Goal: Use online tool/utility: Utilize a website feature to perform a specific function

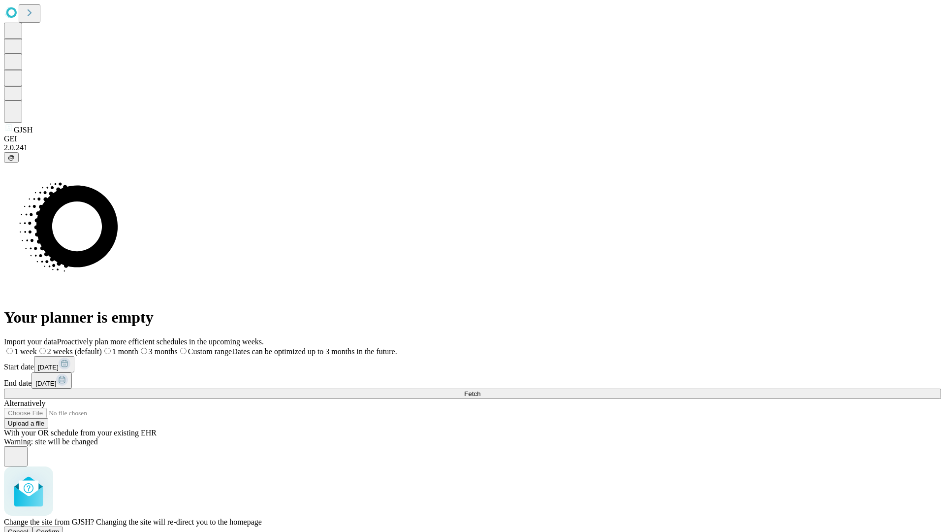
click at [60, 528] on span "Confirm" at bounding box center [47, 531] width 23 height 7
click at [31, 347] on label "1 week" at bounding box center [17, 351] width 27 height 8
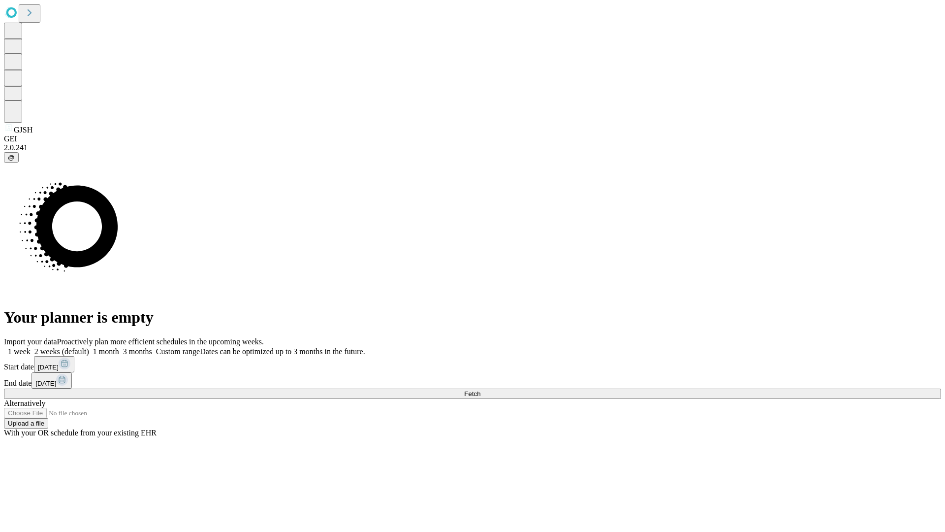
click at [481, 390] on span "Fetch" at bounding box center [472, 393] width 16 height 7
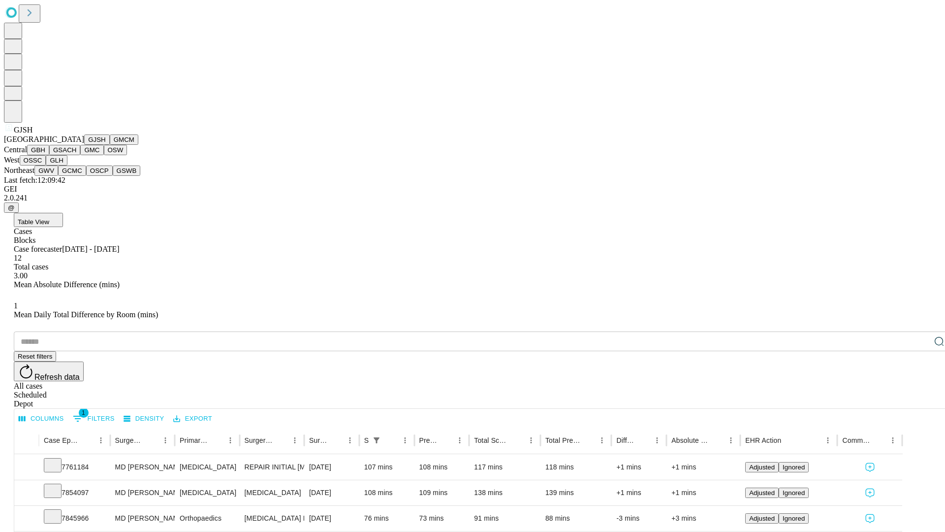
click at [110, 145] on button "GMCM" at bounding box center [124, 139] width 29 height 10
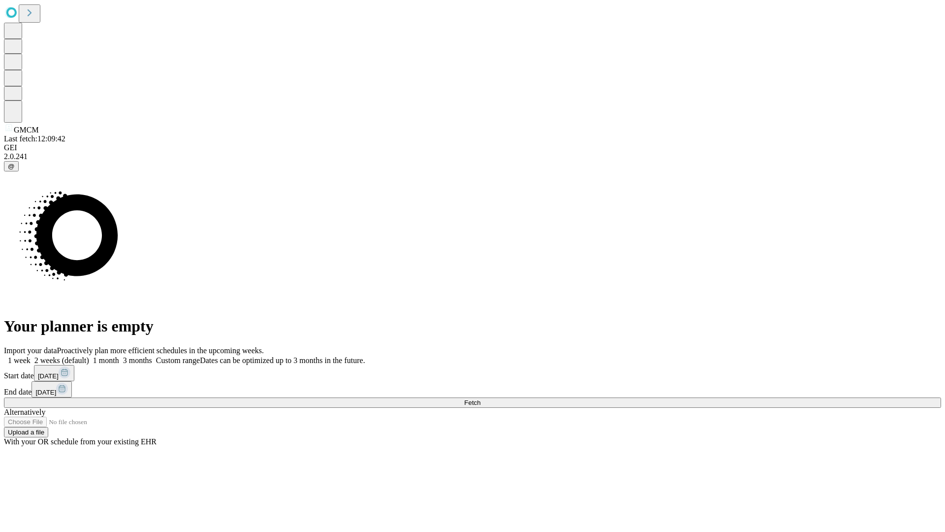
click at [31, 356] on label "1 week" at bounding box center [17, 360] width 27 height 8
click at [481, 399] on span "Fetch" at bounding box center [472, 402] width 16 height 7
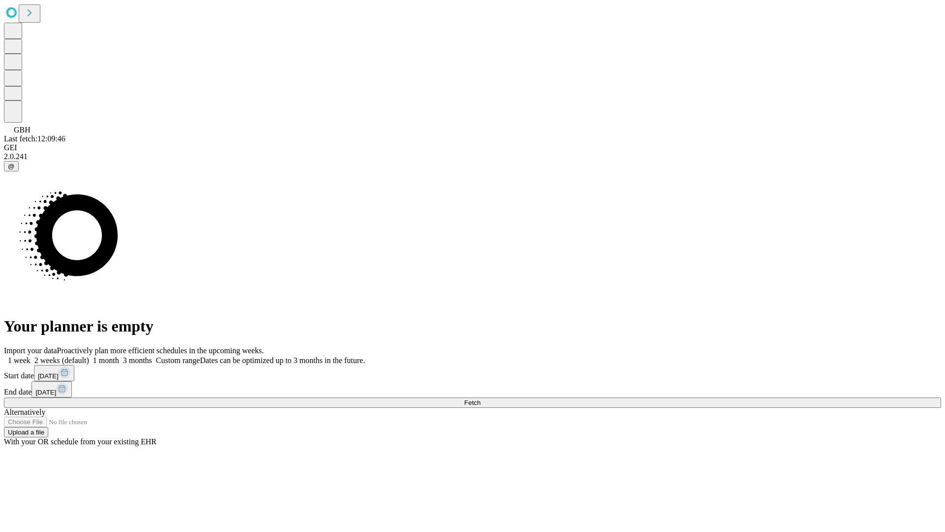
click at [31, 356] on label "1 week" at bounding box center [17, 360] width 27 height 8
click at [481, 399] on span "Fetch" at bounding box center [472, 402] width 16 height 7
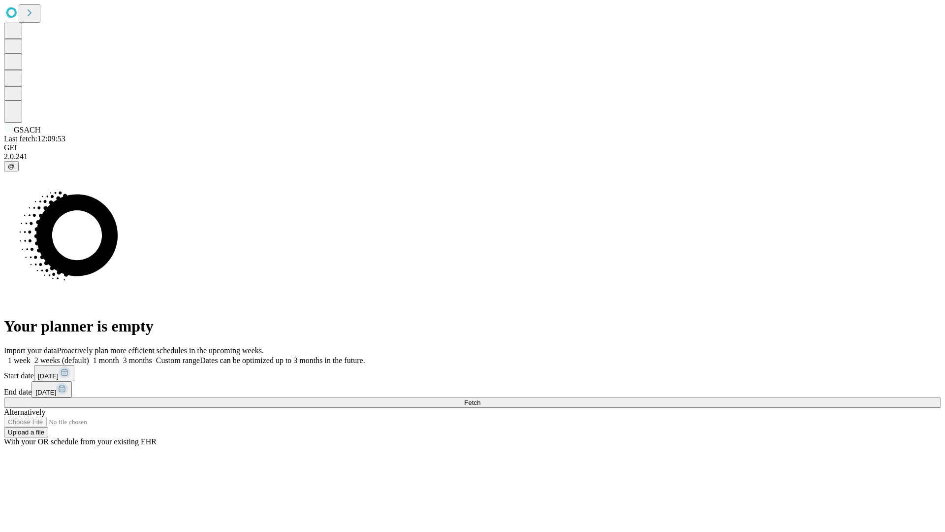
click at [31, 356] on label "1 week" at bounding box center [17, 360] width 27 height 8
click at [481, 399] on span "Fetch" at bounding box center [472, 402] width 16 height 7
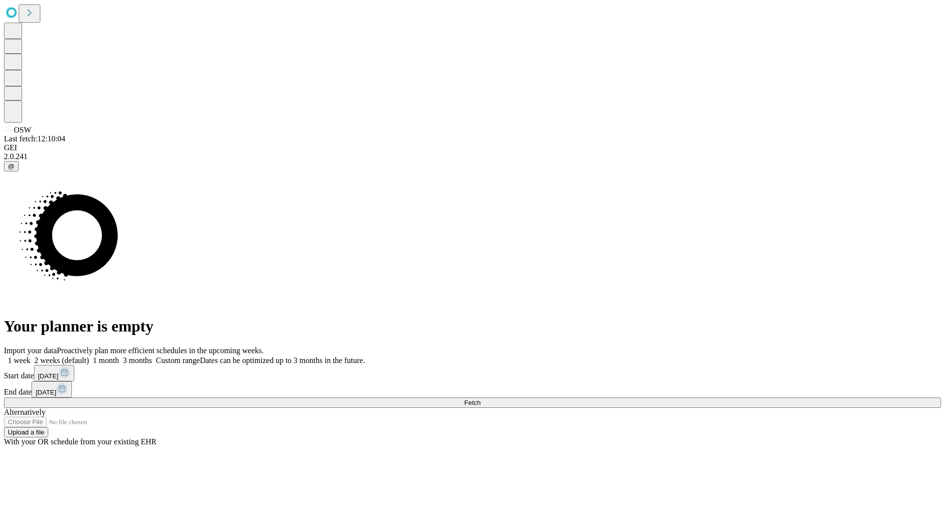
click at [31, 356] on label "1 week" at bounding box center [17, 360] width 27 height 8
click at [481, 399] on span "Fetch" at bounding box center [472, 402] width 16 height 7
click at [31, 356] on label "1 week" at bounding box center [17, 360] width 27 height 8
click at [481, 399] on span "Fetch" at bounding box center [472, 402] width 16 height 7
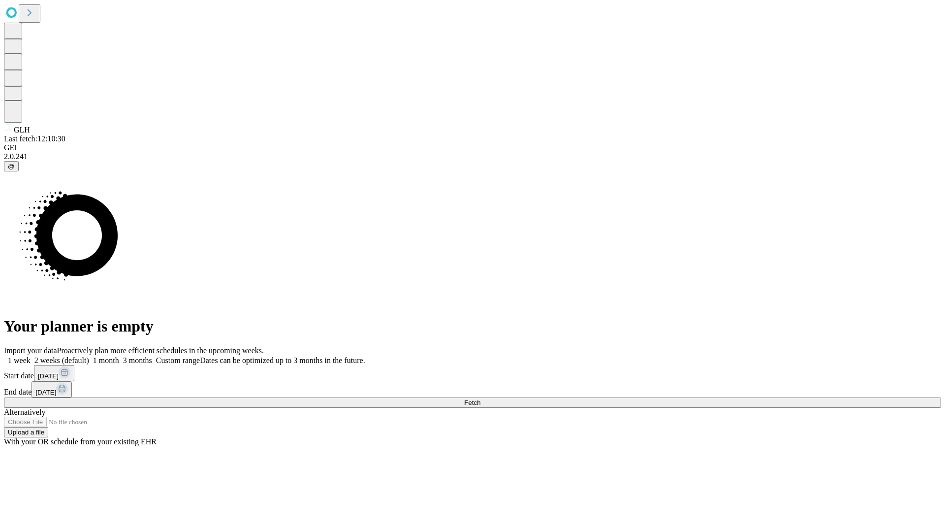
click at [31, 356] on label "1 week" at bounding box center [17, 360] width 27 height 8
click at [481, 399] on span "Fetch" at bounding box center [472, 402] width 16 height 7
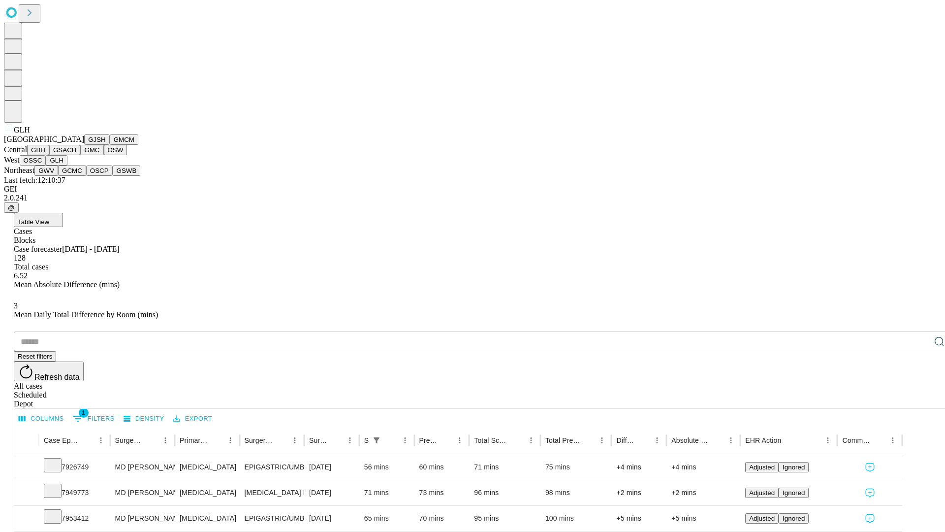
click at [58, 176] on button "GWV" at bounding box center [46, 170] width 24 height 10
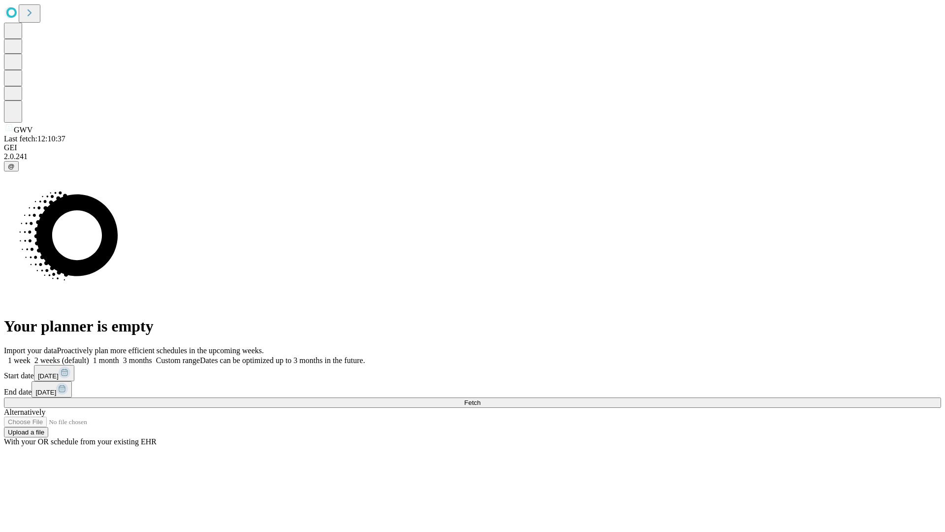
click at [31, 356] on label "1 week" at bounding box center [17, 360] width 27 height 8
click at [481, 399] on span "Fetch" at bounding box center [472, 402] width 16 height 7
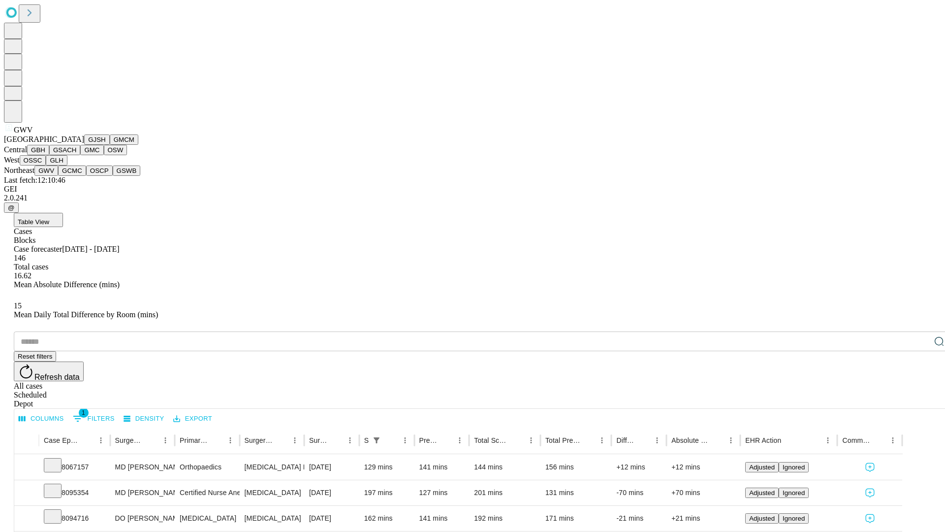
click at [76, 176] on button "GCMC" at bounding box center [72, 170] width 28 height 10
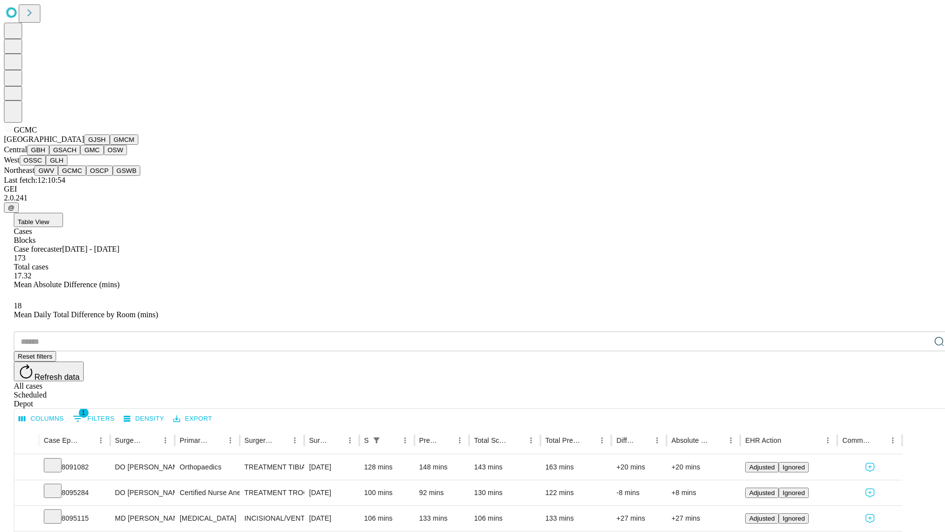
click at [86, 176] on button "OSCP" at bounding box center [99, 170] width 27 height 10
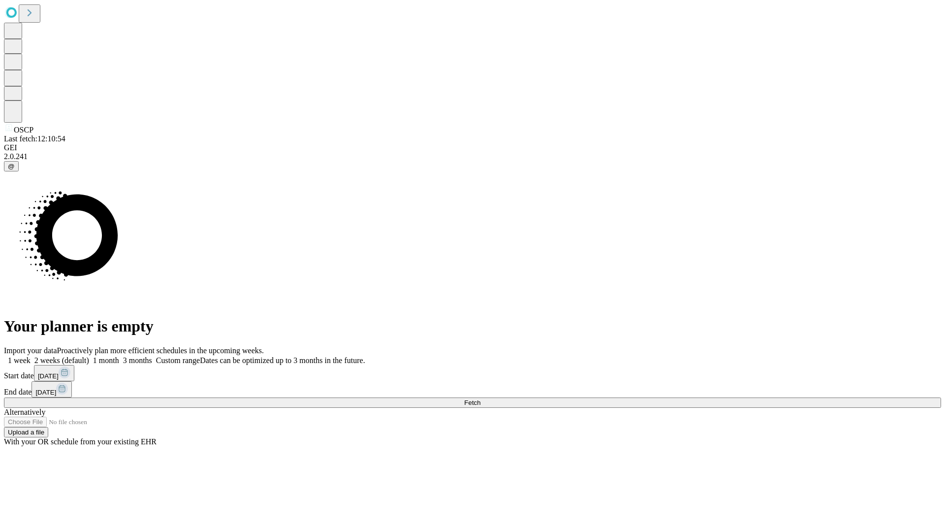
click at [31, 356] on label "1 week" at bounding box center [17, 360] width 27 height 8
click at [481, 399] on span "Fetch" at bounding box center [472, 402] width 16 height 7
